Goal: Task Accomplishment & Management: Manage account settings

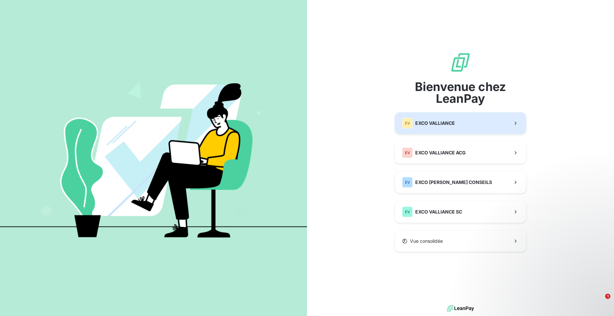
click at [442, 126] on span "EXCO VALLIANCE" at bounding box center [435, 123] width 40 height 7
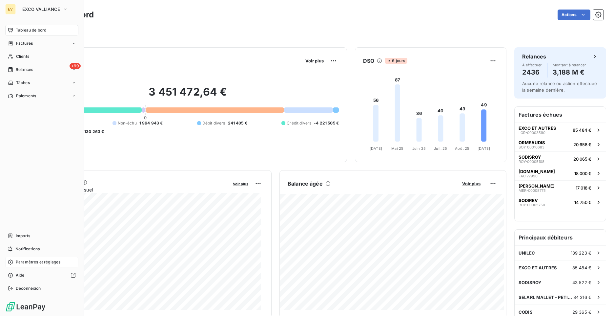
click at [20, 261] on span "Paramètres et réglages" at bounding box center [38, 262] width 45 height 6
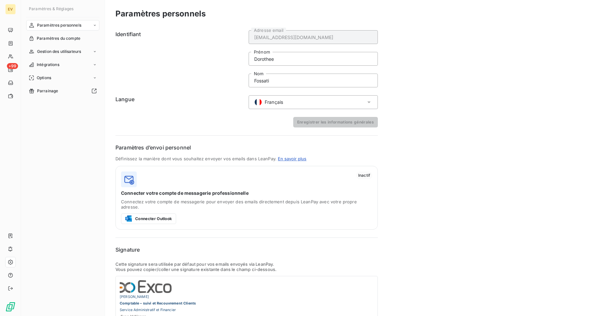
scroll to position [73, 0]
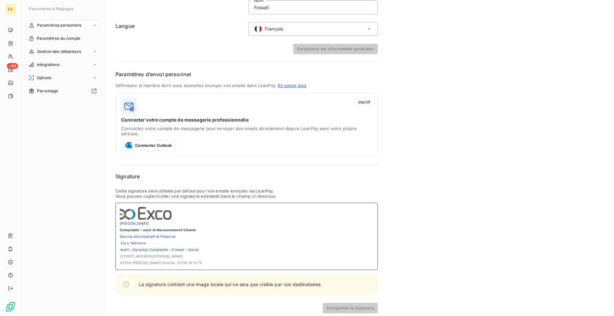
drag, startPoint x: 205, startPoint y: 258, endPoint x: 119, endPoint y: 203, distance: 102.2
click at [119, 203] on div "[PERSON_NAME] Comptable – suivi et Recouvrement Clients Service Administratif e…" at bounding box center [246, 235] width 262 height 67
drag, startPoint x: 139, startPoint y: 212, endPoint x: 44, endPoint y: 67, distance: 173.4
click at [44, 67] on span "Intégrations" at bounding box center [48, 65] width 23 height 6
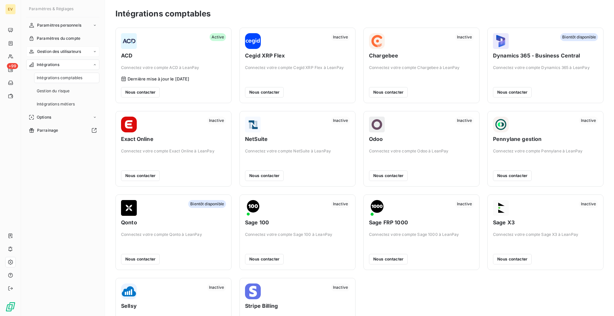
click at [61, 54] on span "Gestion des utilisateurs" at bounding box center [59, 52] width 44 height 6
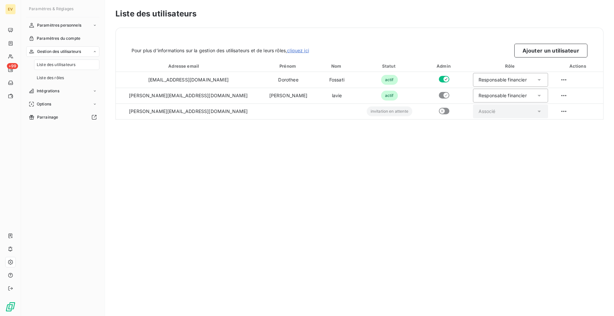
click at [88, 53] on div "Gestion des utilisateurs" at bounding box center [62, 51] width 73 height 10
click at [79, 67] on div "Liste des utilisateurs" at bounding box center [66, 64] width 65 height 10
click at [66, 25] on span "Paramètres personnels" at bounding box center [59, 25] width 44 height 6
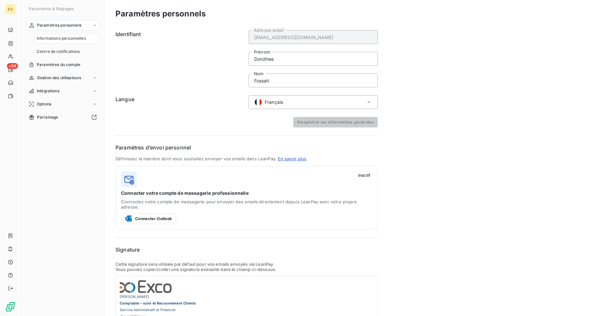
scroll to position [73, 0]
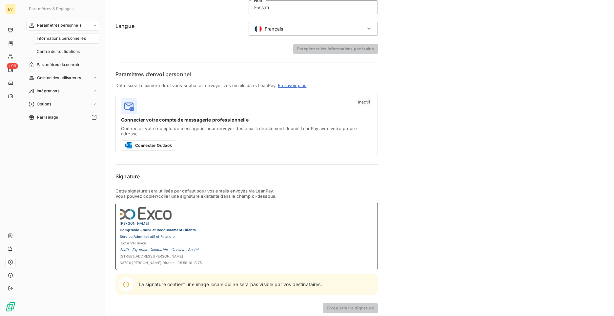
drag, startPoint x: 160, startPoint y: 219, endPoint x: 91, endPoint y: 217, distance: 69.3
click at [91, 216] on div "Paramètres & Réglages Paramètres personnels Informations personnelles Centre de…" at bounding box center [317, 158] width 593 height 316
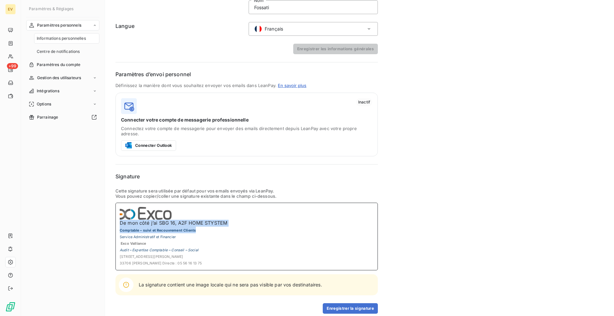
drag, startPoint x: 235, startPoint y: 220, endPoint x: 109, endPoint y: 216, distance: 126.1
click at [109, 216] on div "Paramètres personnels Identifiant [EMAIL_ADDRESS][DOMAIN_NAME] Adresse email [P…" at bounding box center [359, 124] width 509 height 394
click at [234, 226] on p "Comptable – suivi et Recouvrement Clients" at bounding box center [247, 229] width 254 height 7
click at [235, 219] on p "De mon côté j’ai SBG 16, A2F HOME STYSTEM" at bounding box center [247, 222] width 254 height 7
drag, startPoint x: 238, startPoint y: 214, endPoint x: 108, endPoint y: 209, distance: 130.3
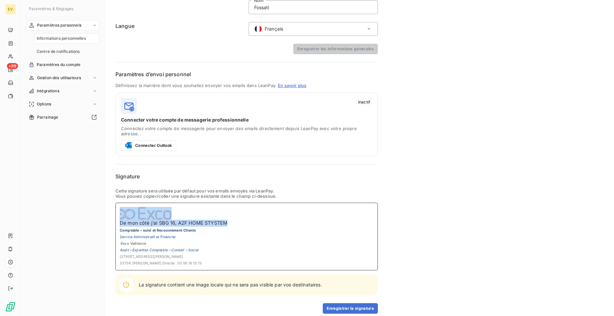
click at [108, 209] on div "Paramètres personnels Identifiant [EMAIL_ADDRESS][DOMAIN_NAME] Adresse email [P…" at bounding box center [359, 124] width 509 height 394
click at [65, 53] on span "Centre de notifications" at bounding box center [58, 52] width 43 height 6
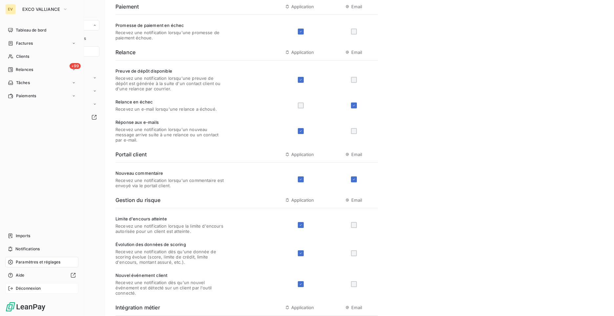
click at [25, 288] on span "Déconnexion" at bounding box center [28, 288] width 25 height 6
